Goal: Information Seeking & Learning: Learn about a topic

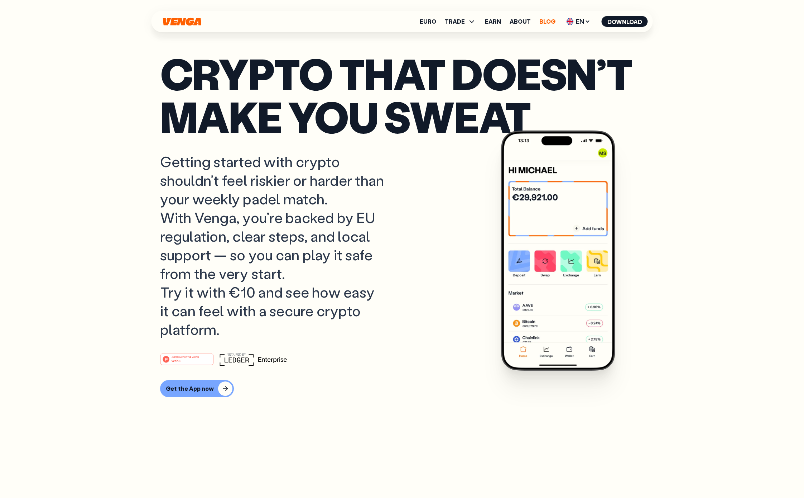
click at [541, 23] on link "Blog" at bounding box center [547, 22] width 16 height 6
